Goal: Information Seeking & Learning: Learn about a topic

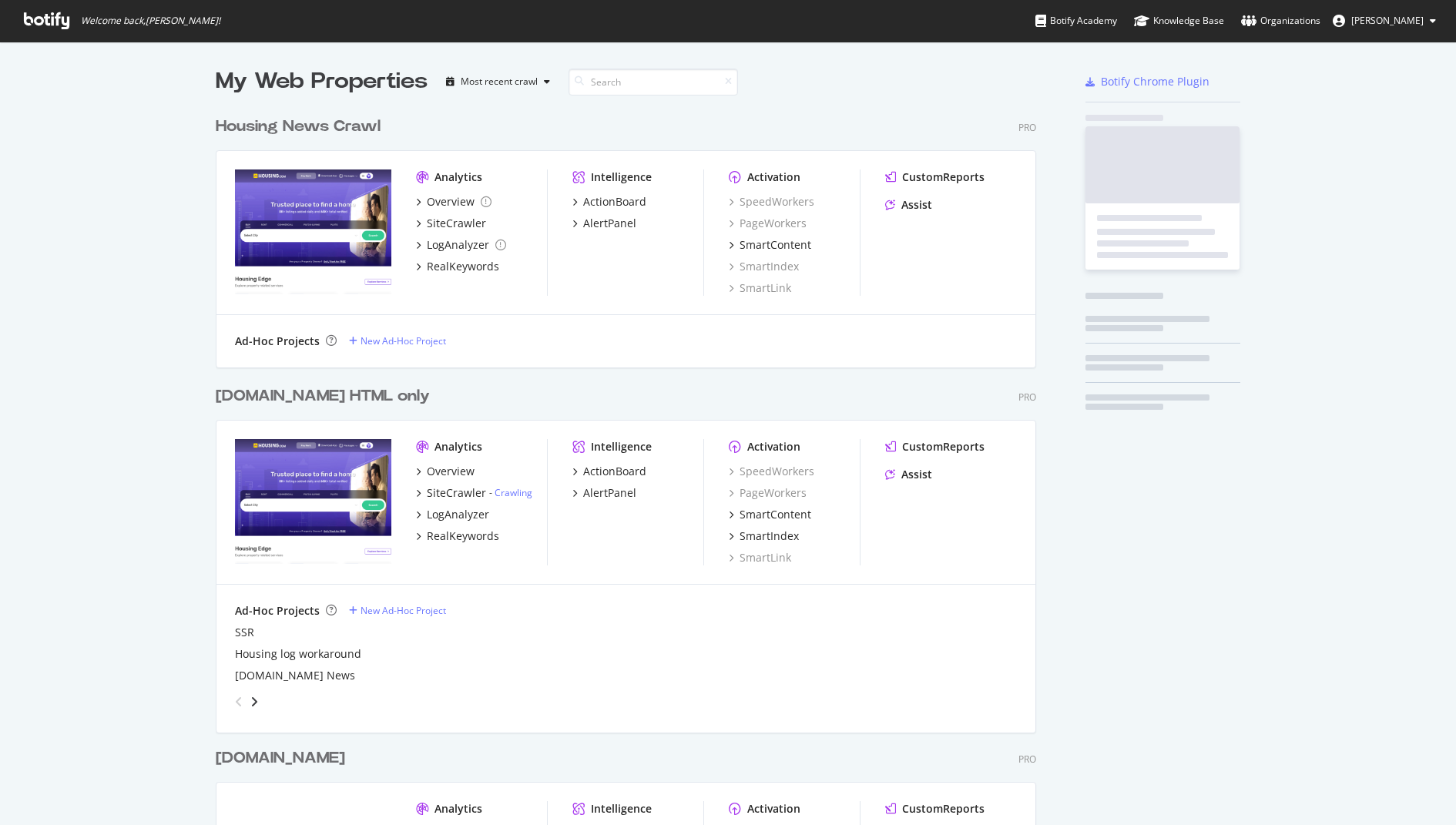
scroll to position [901, 832]
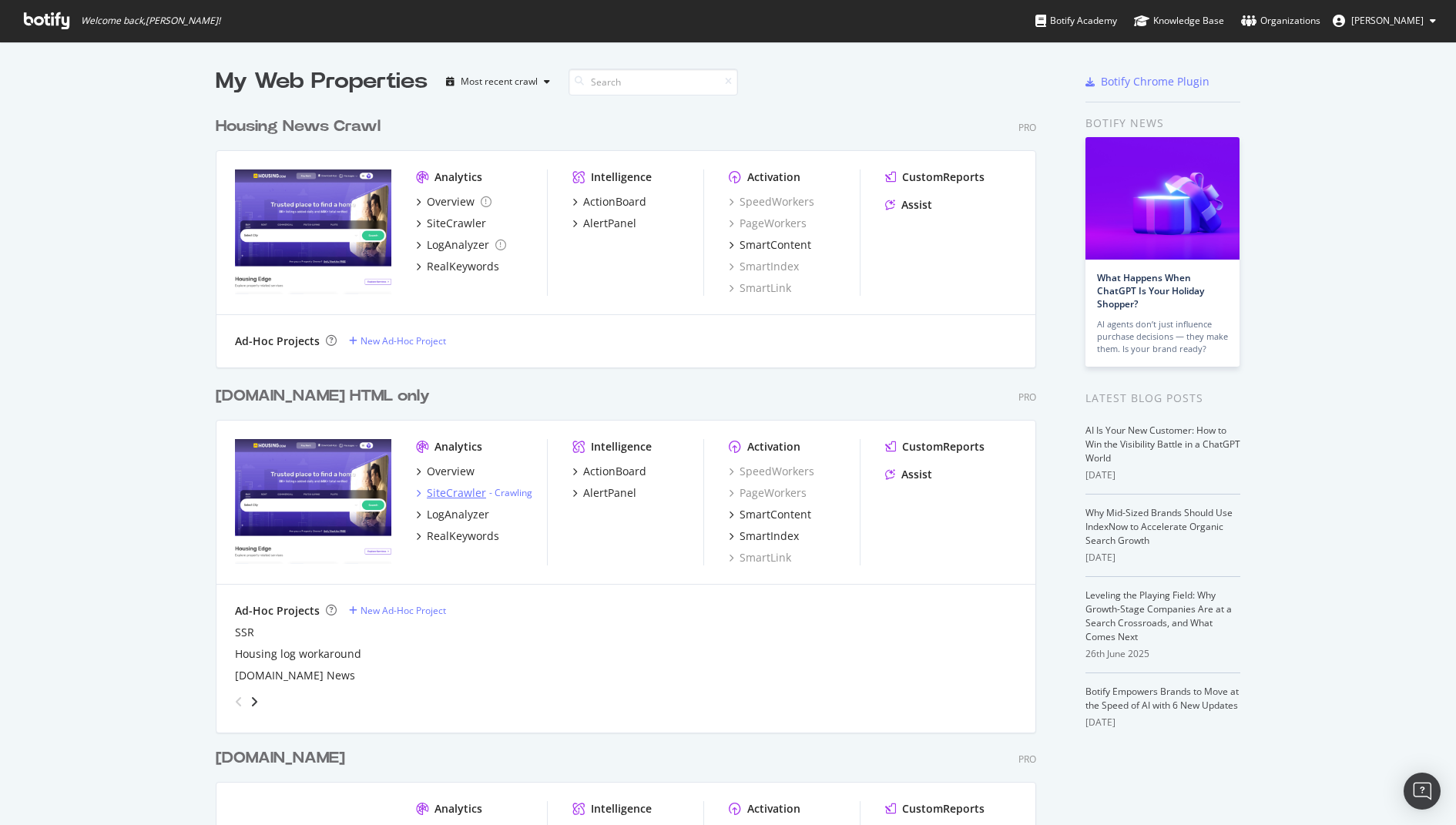
click at [461, 487] on div "SiteCrawler" at bounding box center [456, 492] width 59 height 15
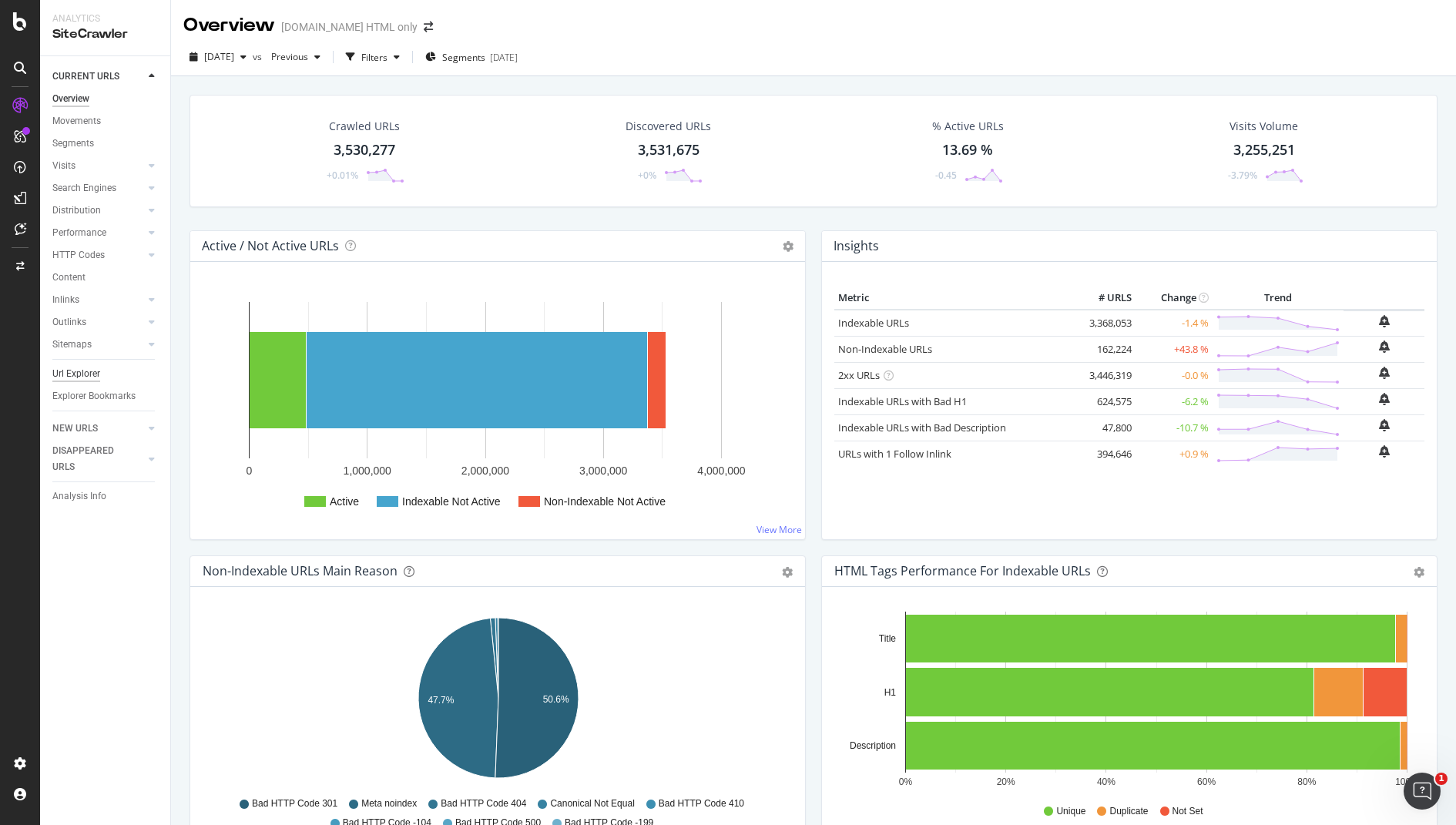
click at [82, 373] on div "Url Explorer" at bounding box center [76, 373] width 47 height 16
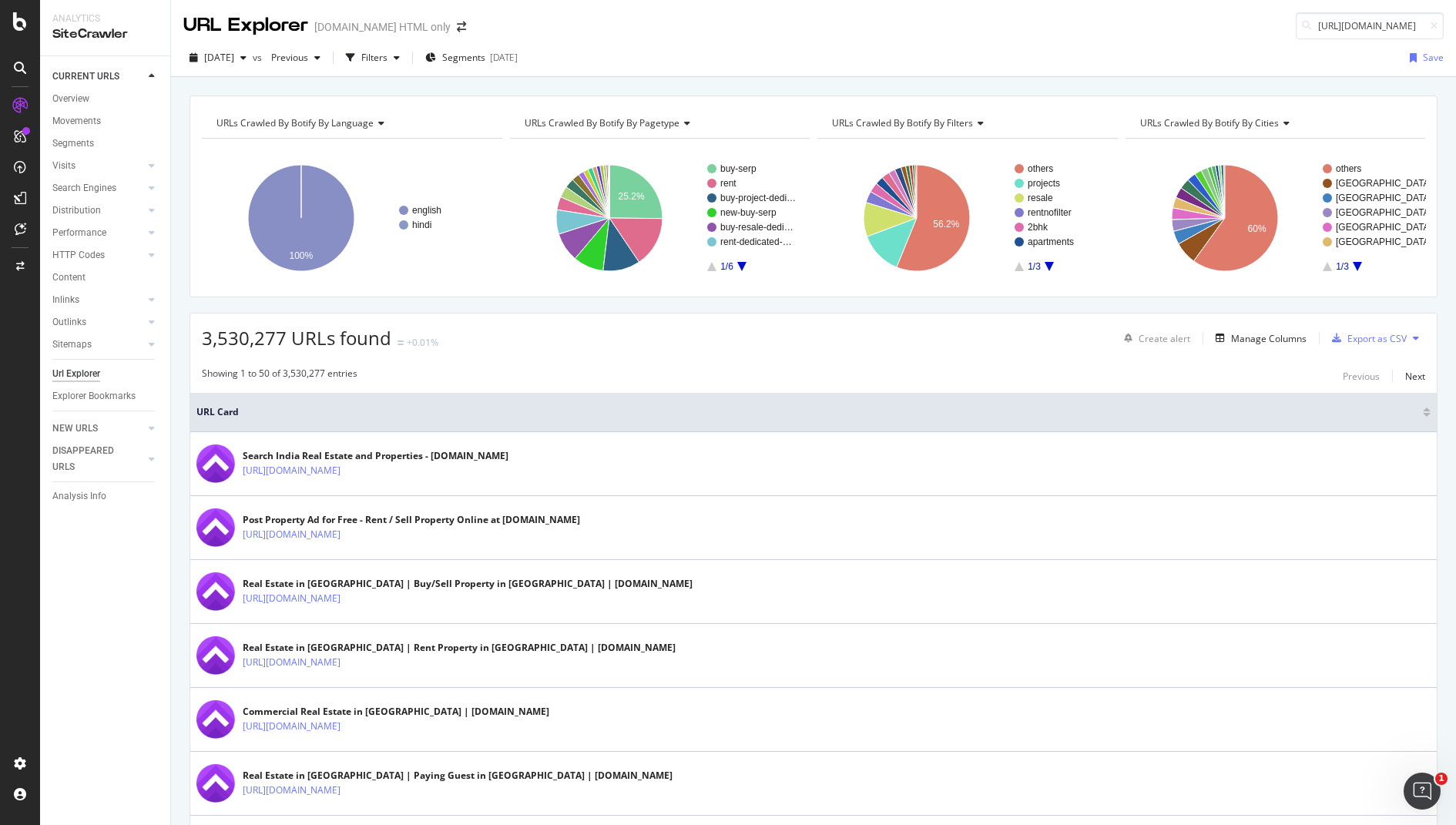
scroll to position [0, 108]
type input "[URL][DOMAIN_NAME]"
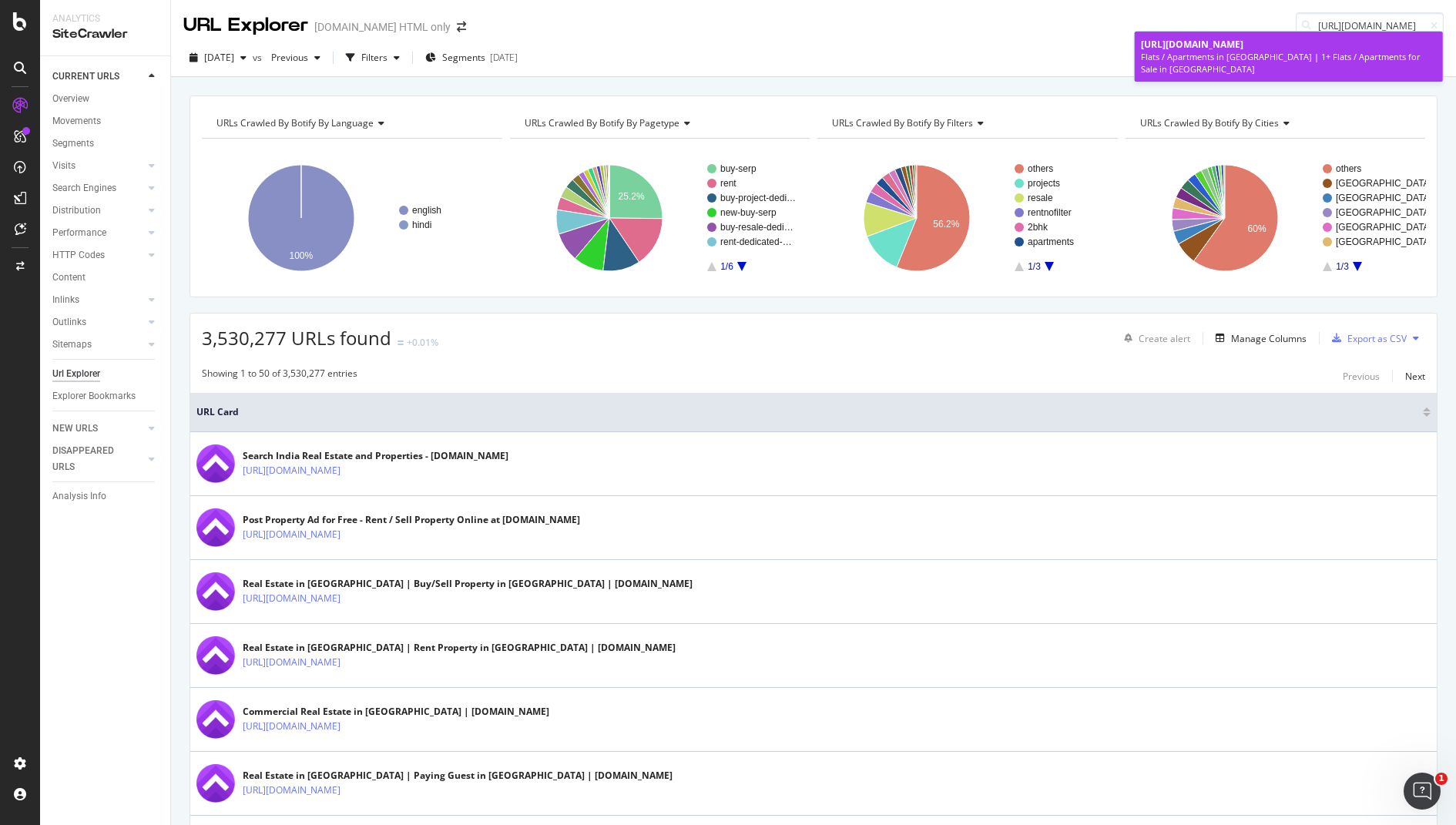
scroll to position [0, 0]
click at [1244, 48] on span "[URL][DOMAIN_NAME]" at bounding box center [1192, 44] width 102 height 13
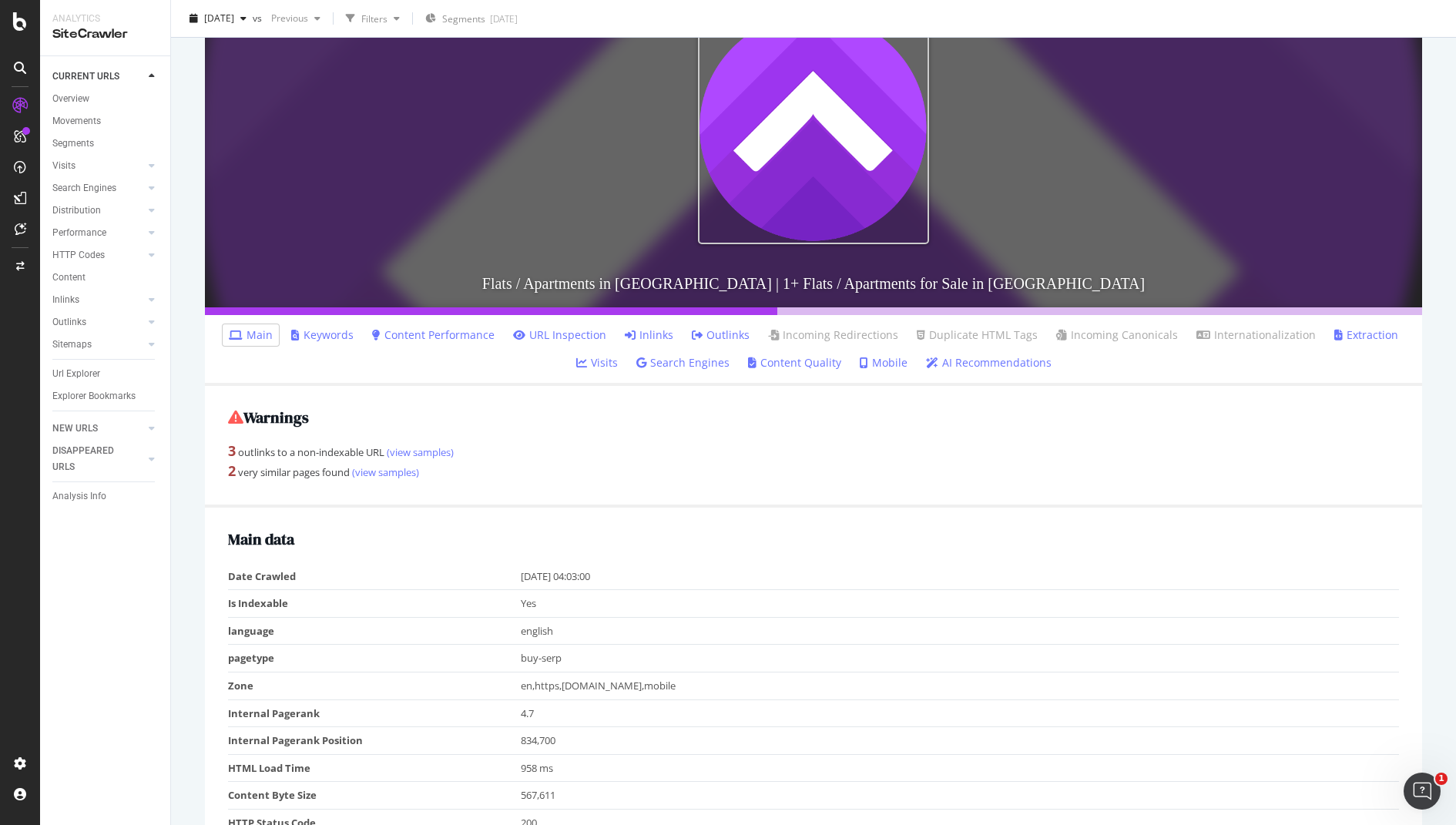
scroll to position [226, 0]
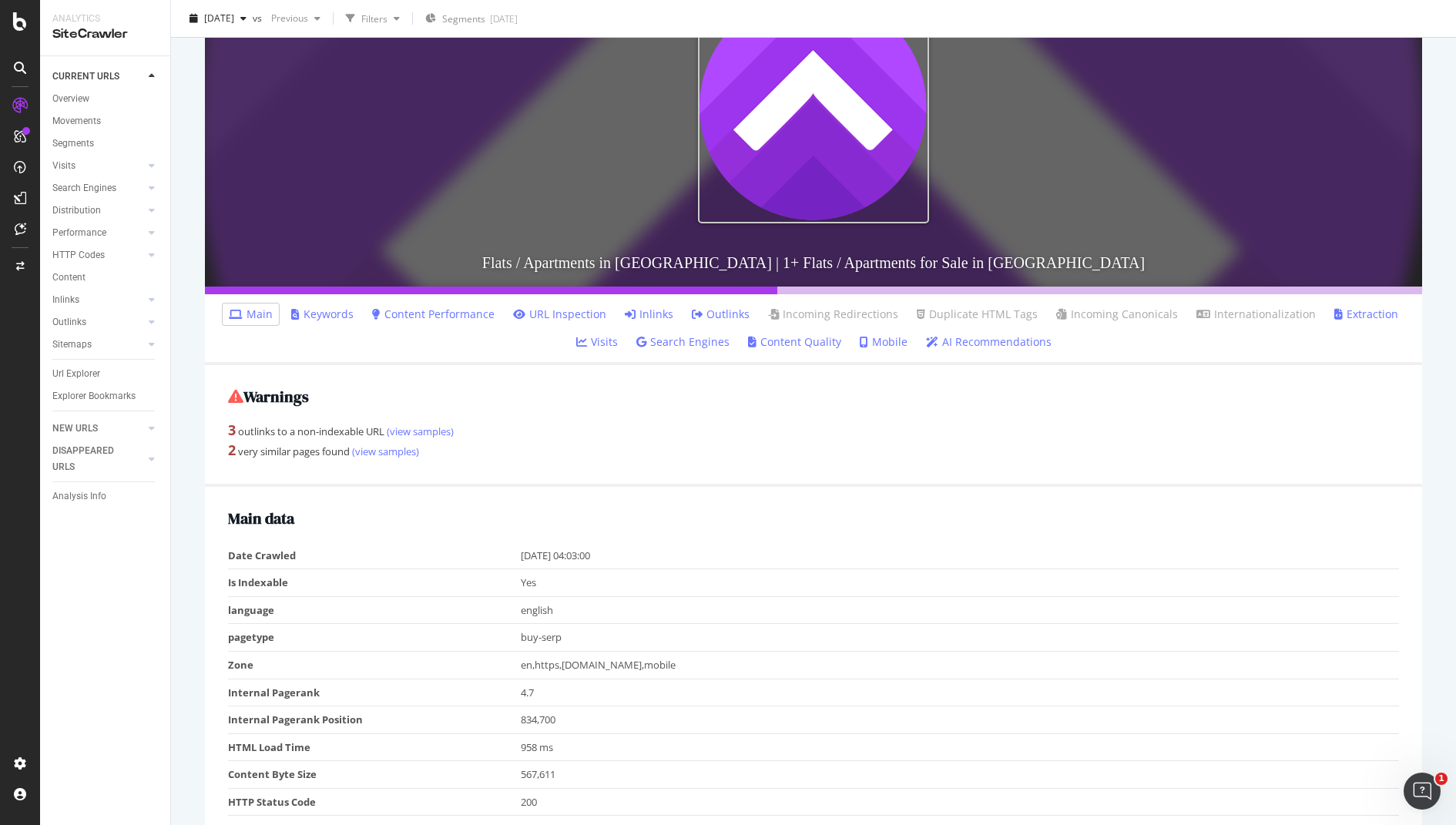
click at [667, 310] on link "Inlinks" at bounding box center [648, 314] width 48 height 15
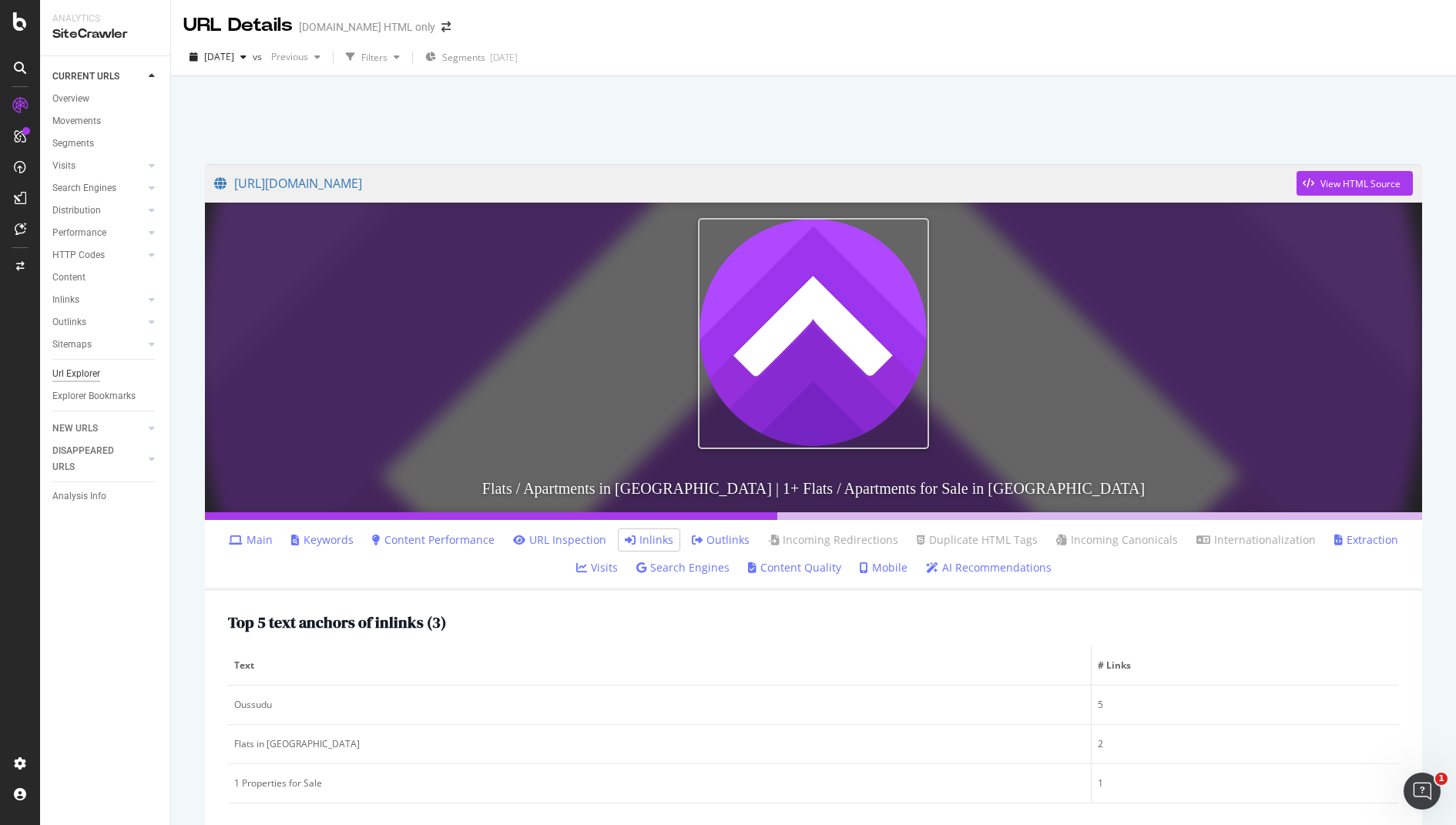
click at [85, 375] on div "Url Explorer" at bounding box center [76, 373] width 47 height 16
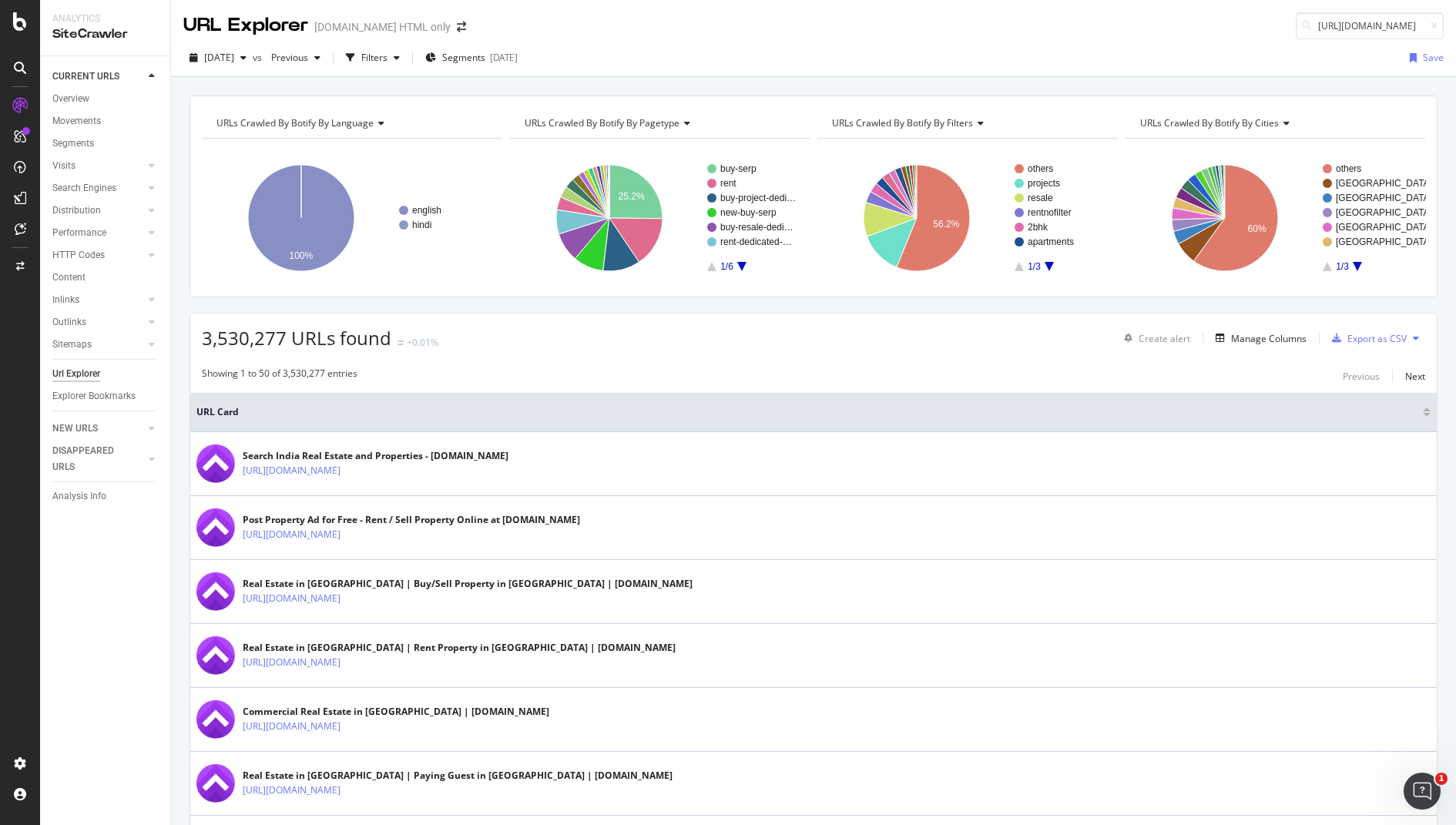
scroll to position [0, 150]
type input "[URL][DOMAIN_NAME]"
click at [1321, 59] on div "Flats / Apartments in Master Para | 2+ Flats / Apartments for Sale in [GEOGRAPH…" at bounding box center [1289, 63] width 296 height 24
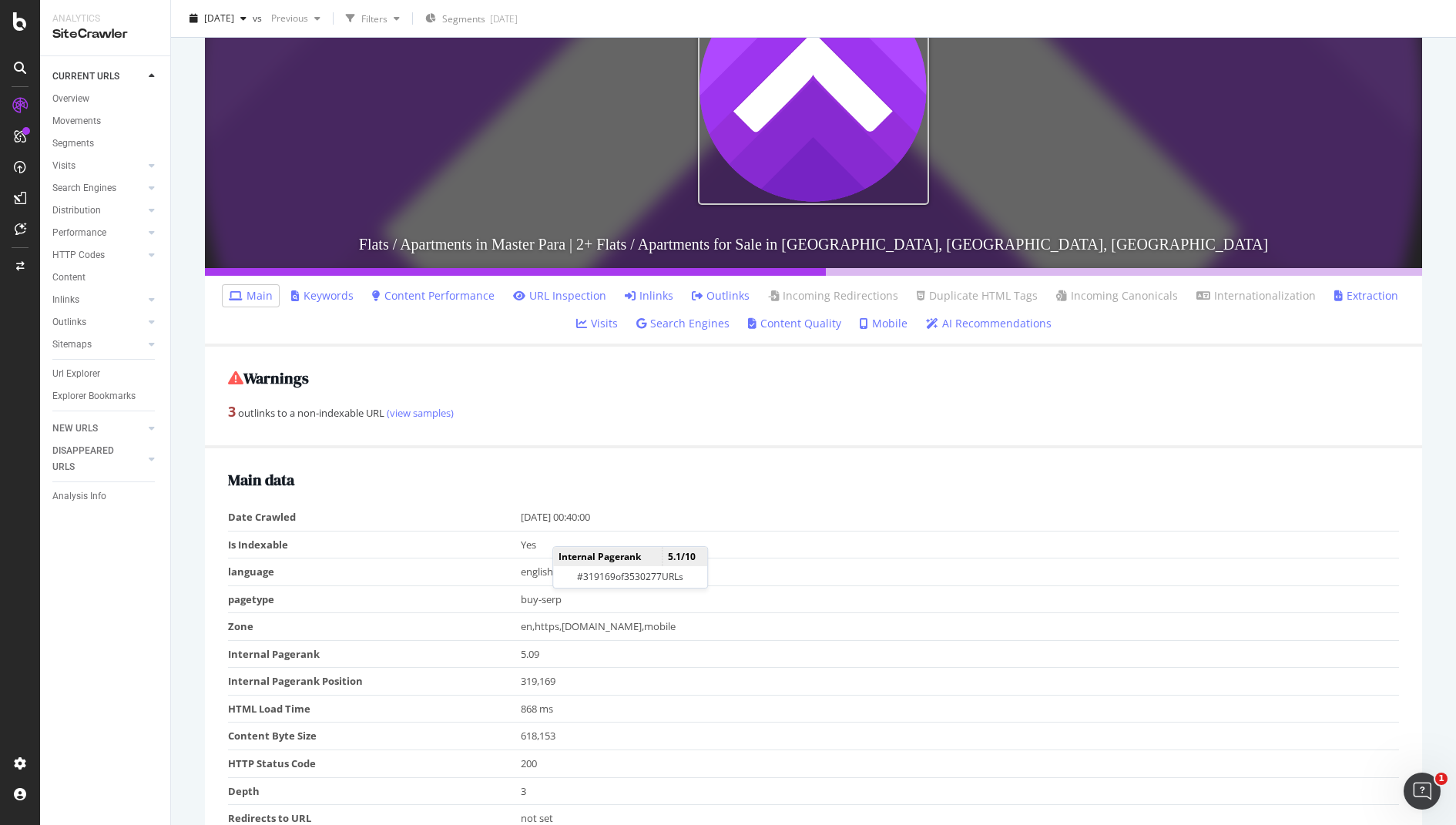
scroll to position [275, 0]
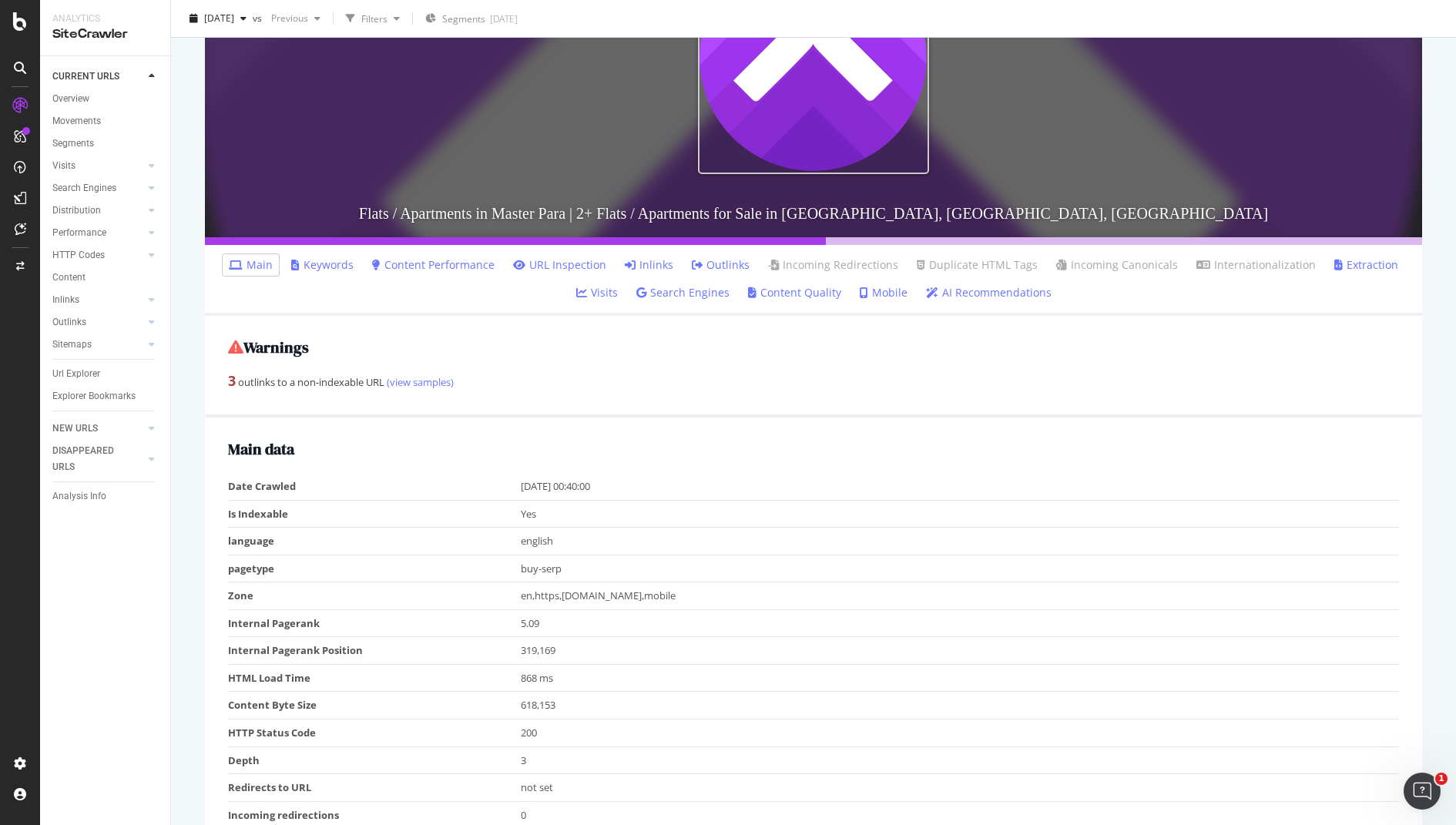
click at [662, 262] on link "Inlinks" at bounding box center [648, 265] width 48 height 15
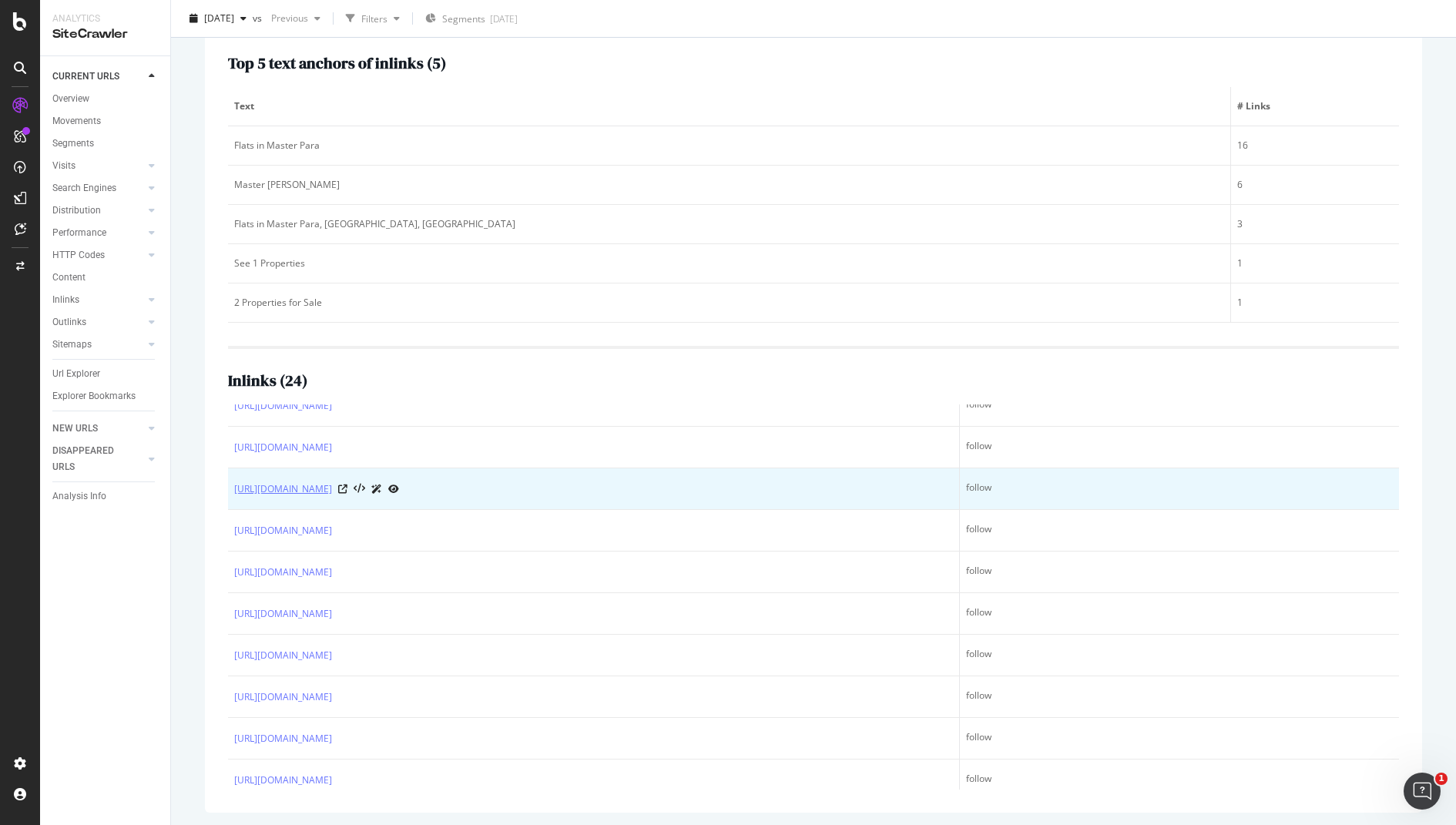
scroll to position [727, 0]
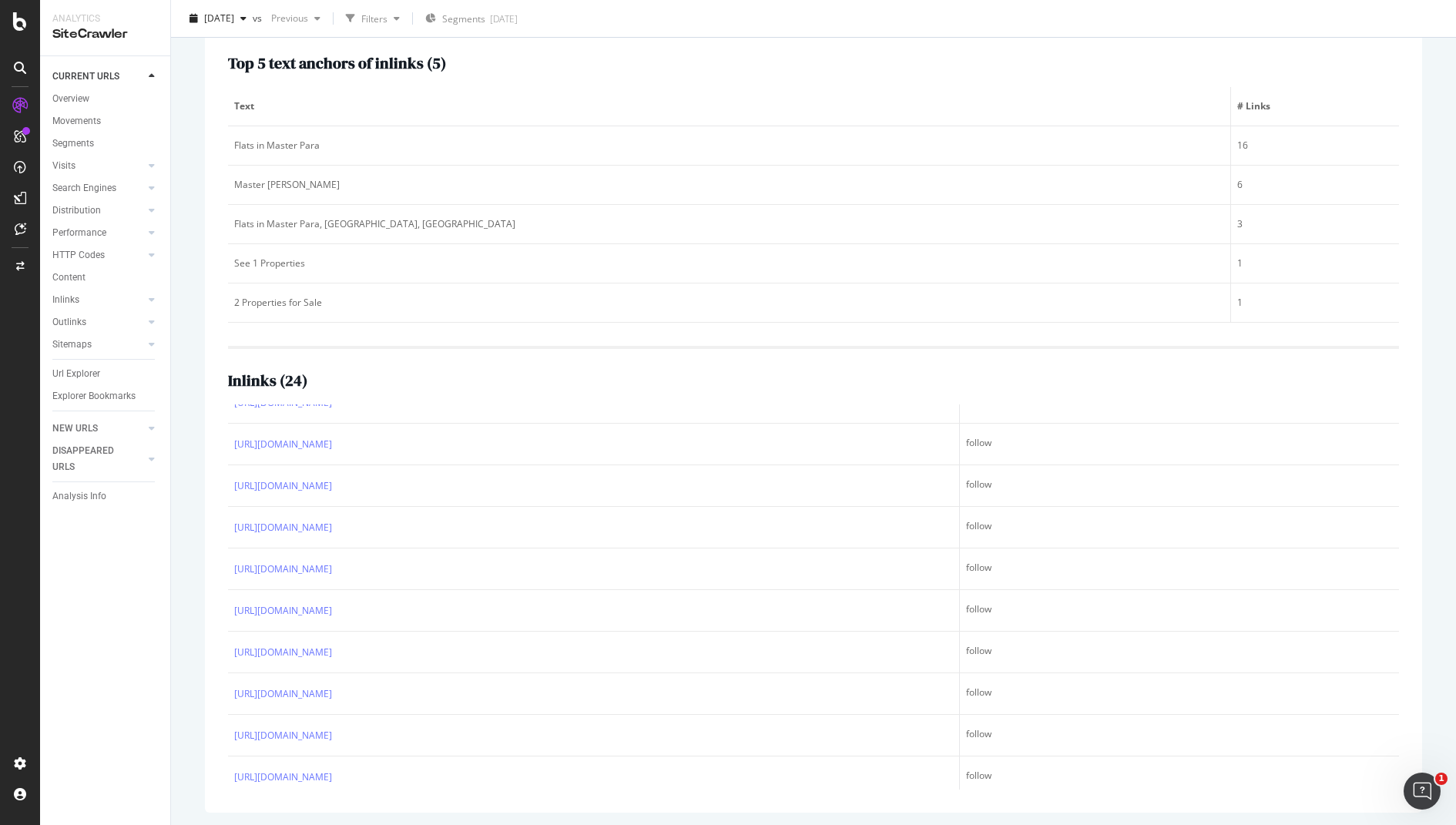
click at [864, 358] on div "Inlinks ( 24 ) URL Link Type [URL][DOMAIN_NAME] follow [URL][DOMAIN_NAME] follo…" at bounding box center [813, 568] width 1171 height 443
